Goal: Task Accomplishment & Management: Manage account settings

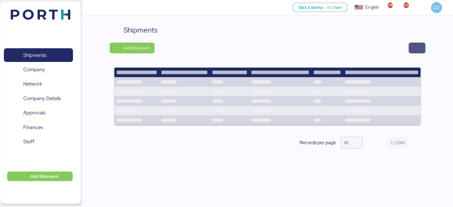
click at [415, 51] on span "button" at bounding box center [416, 48] width 7 height 8
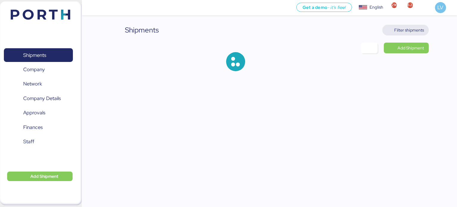
click at [409, 35] on span "Filter shipments" at bounding box center [406, 30] width 47 height 11
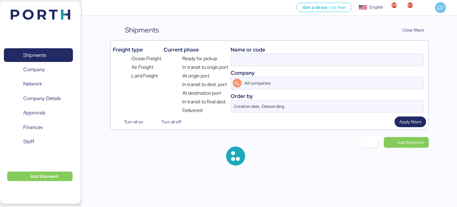
click at [361, 51] on div "Name or code" at bounding box center [327, 50] width 193 height 8
click at [353, 60] on input at bounding box center [327, 60] width 193 height 12
paste input "EMIVCHNSHG018114"
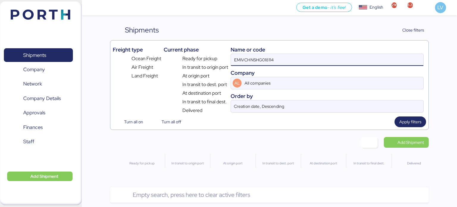
click at [260, 63] on input "EMIVCHNSHG018114" at bounding box center [327, 60] width 193 height 12
paste input "SLCHNSHG038927"
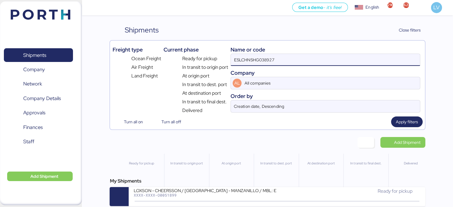
type input "ESLCHNSHG038927"
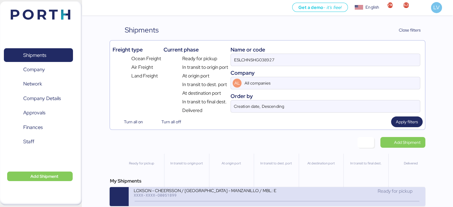
click at [179, 196] on div "XXXX-XXXX-O0051899" at bounding box center [204, 195] width 143 height 4
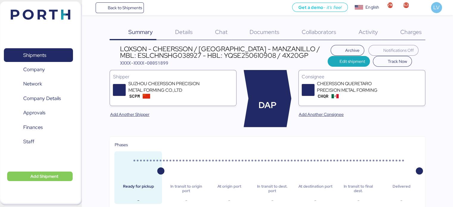
click at [400, 33] on span "Charges" at bounding box center [410, 32] width 21 height 8
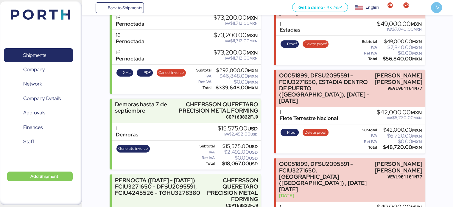
scroll to position [6, 0]
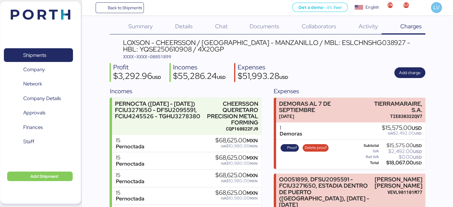
click at [166, 55] on span "XXXX-XXXX-O0051899" at bounding box center [147, 57] width 48 height 6
copy header "XXXX-XXXX-O0051899"
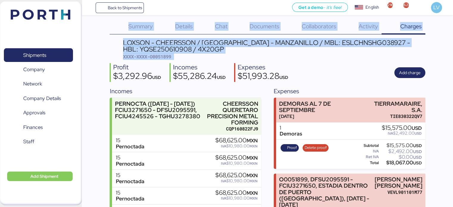
drag, startPoint x: 166, startPoint y: 55, endPoint x: 143, endPoint y: -36, distance: 93.6
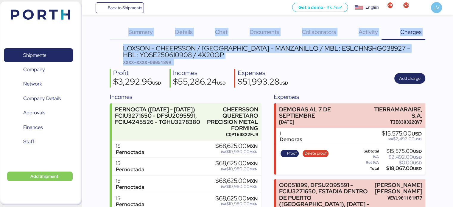
copy div "Summary 0 Details 0 Chat 0 Documents 0 Collaborators 0 Activity 0 Charges 0 LOX…"
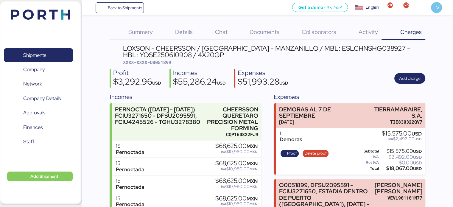
click at [172, 57] on div "LOXSON - CHEERSSON / [GEOGRAPHIC_DATA] - MANZANILLO / MBL: ESLCHNSHG038927 - HB…" at bounding box center [274, 51] width 302 height 13
click at [168, 61] on span "XXXX-XXXX-O0051899" at bounding box center [147, 62] width 48 height 6
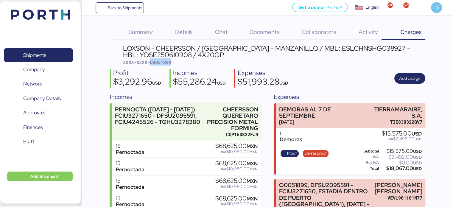
copy span "O0051899"
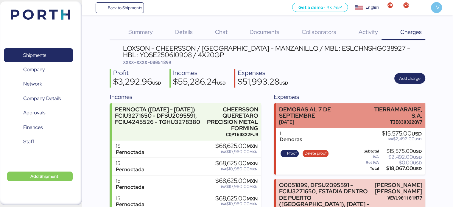
click at [351, 114] on div "DEMORAS AL 7 DE SEPTIEMBRE" at bounding box center [321, 112] width 84 height 13
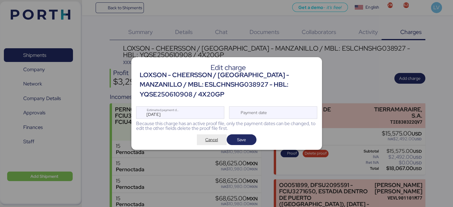
click at [209, 135] on span "Cancel" at bounding box center [212, 139] width 30 height 11
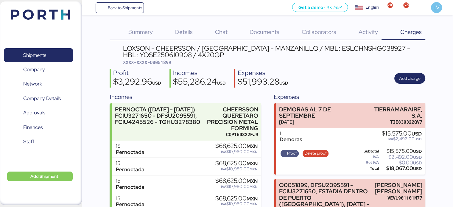
click at [287, 151] on span "Proof" at bounding box center [292, 153] width 10 height 7
click at [311, 151] on span "Delete proof" at bounding box center [316, 153] width 22 height 7
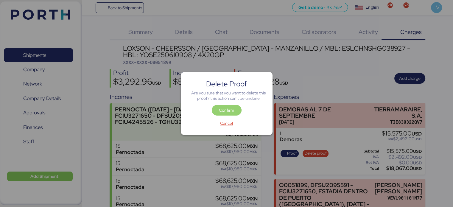
click at [217, 110] on span "Confirm" at bounding box center [226, 110] width 20 height 8
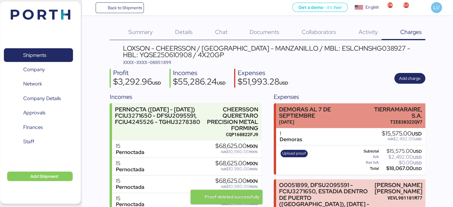
click at [299, 118] on div "DEMORAS AL 7 DE SEPTIEMBRE" at bounding box center [321, 112] width 84 height 13
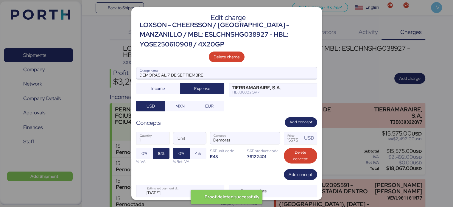
drag, startPoint x: 160, startPoint y: 73, endPoint x: 244, endPoint y: 67, distance: 84.8
click at [244, 67] on input "DEMORAS AL 7 DE SEPTIEMBRE" at bounding box center [226, 73] width 180 height 12
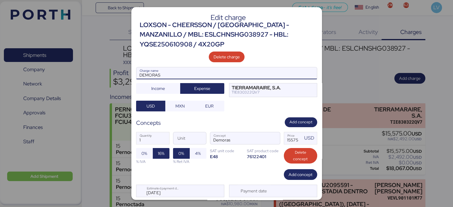
type input "DEMORAS"
click at [288, 141] on input "15575" at bounding box center [293, 138] width 18 height 12
type input "175"
click at [147, 136] on input "1" at bounding box center [152, 138] width 33 height 12
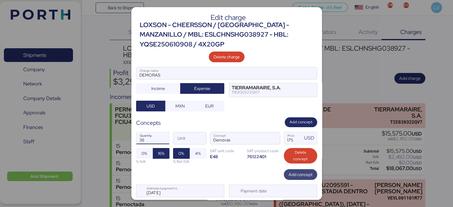
type input "38"
click at [291, 174] on span "Add concept" at bounding box center [301, 174] width 24 height 7
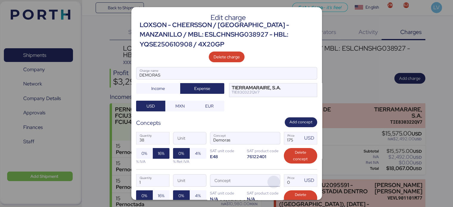
click at [271, 183] on span "button" at bounding box center [273, 182] width 13 height 13
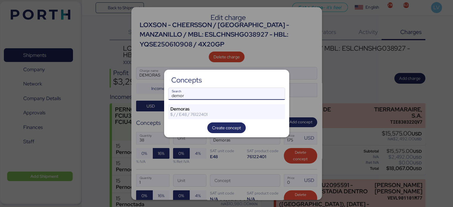
type input "demor"
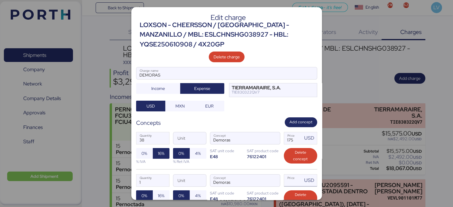
click at [291, 180] on input "Price USD" at bounding box center [293, 181] width 18 height 12
type input "175"
click at [151, 180] on input "1" at bounding box center [152, 181] width 33 height 12
click at [197, 119] on div "Concepts Add concept" at bounding box center [226, 122] width 181 height 10
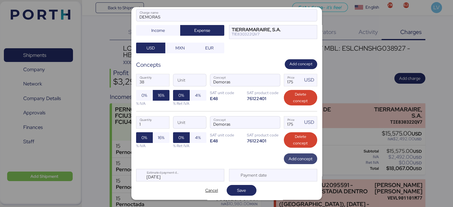
click at [303, 155] on span "Add concept" at bounding box center [301, 158] width 24 height 7
type input "38"
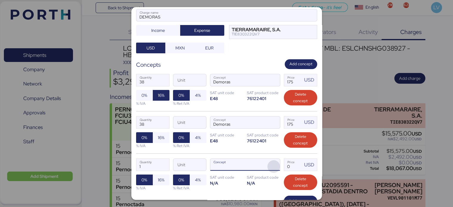
click at [272, 164] on span "button" at bounding box center [273, 166] width 13 height 13
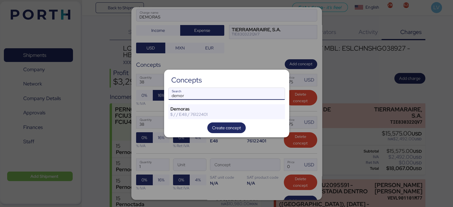
type input "demor"
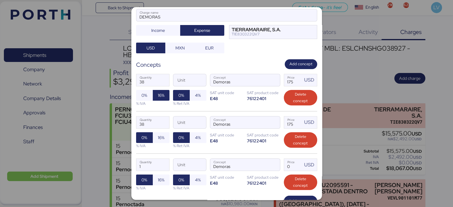
scroll to position [100, 0]
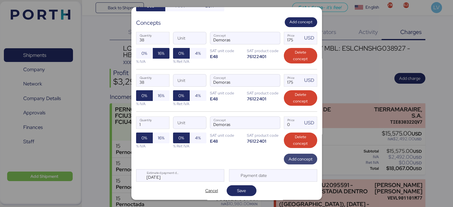
click at [289, 161] on span "Add concept" at bounding box center [301, 158] width 24 height 7
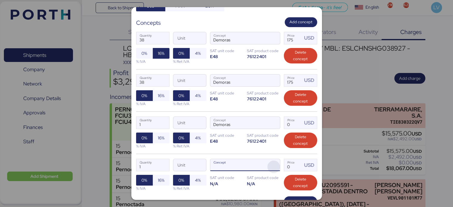
click at [272, 161] on span "button" at bounding box center [273, 167] width 13 height 13
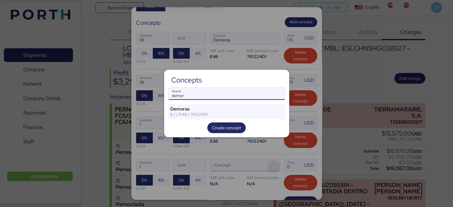
type input "demor"
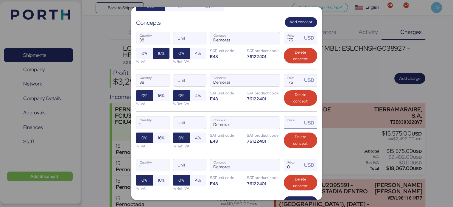
click at [288, 117] on input "Price USD" at bounding box center [293, 123] width 18 height 12
type input "36"
click at [288, 165] on input "Price USD" at bounding box center [293, 165] width 18 height 12
type input "37"
click at [158, 92] on span "16%" at bounding box center [161, 95] width 7 height 7
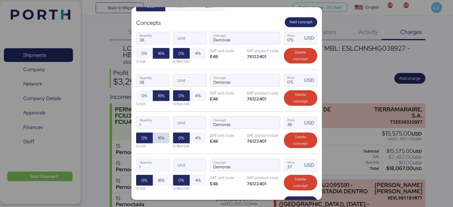
click at [160, 137] on span "16%" at bounding box center [161, 137] width 7 height 7
click at [159, 175] on span "16%" at bounding box center [161, 180] width 17 height 11
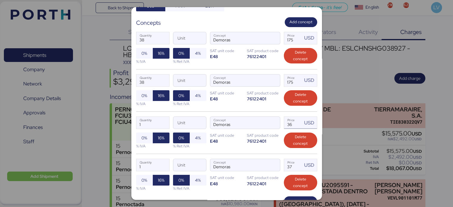
click at [285, 125] on input "36" at bounding box center [293, 123] width 18 height 12
type input "175"
click at [145, 120] on input "1" at bounding box center [152, 123] width 33 height 12
click at [287, 164] on input "37" at bounding box center [293, 165] width 18 height 12
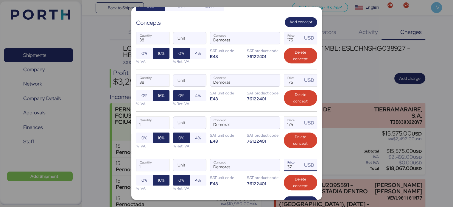
click at [287, 164] on input "37" at bounding box center [293, 165] width 18 height 12
type input "36"
type input "175"
click at [144, 164] on input "1" at bounding box center [152, 165] width 33 height 12
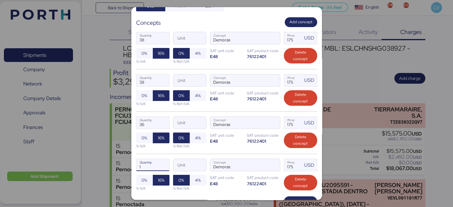
click at [204, 151] on div "36 Quantity Unit Demoras Concept 175 Price USD 0% 16% % IVA 0% 4% % Ret IVA SAT…" at bounding box center [226, 132] width 181 height 42
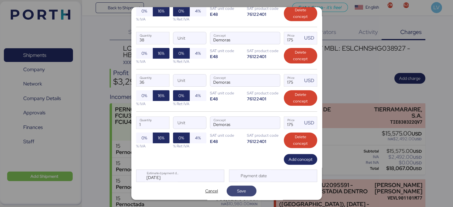
click at [239, 188] on span "Save" at bounding box center [241, 190] width 9 height 7
type input "37"
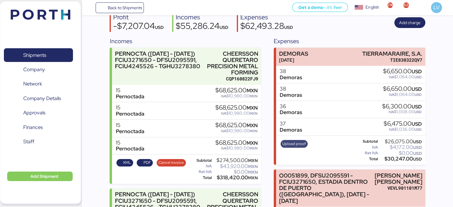
scroll to position [56, 0]
click at [297, 145] on span "Upload proof" at bounding box center [294, 143] width 24 height 7
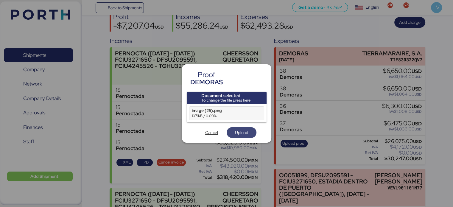
click at [242, 135] on span "Upload" at bounding box center [241, 132] width 13 height 7
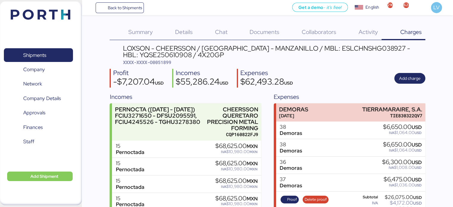
click at [165, 62] on span "XXXX-XXXX-O0051899" at bounding box center [147, 62] width 48 height 6
copy span "O0051899"
